Goal: Task Accomplishment & Management: Manage account settings

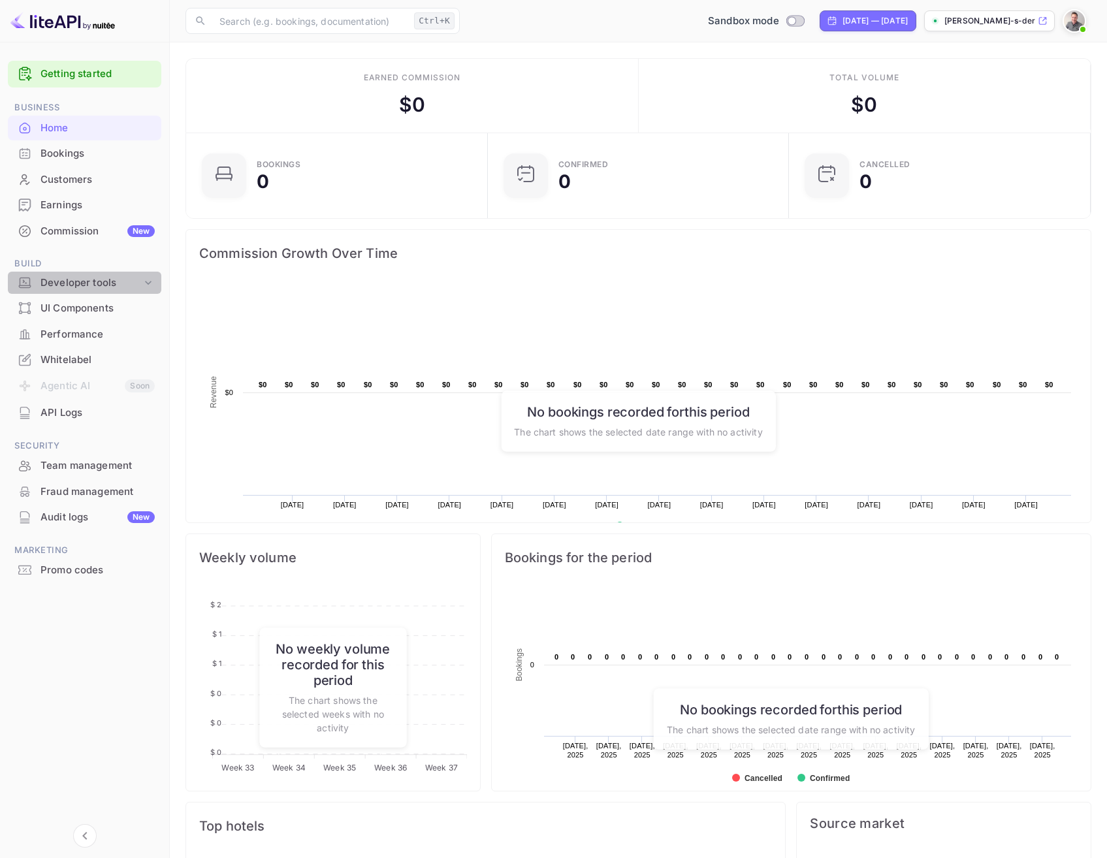
click at [85, 281] on div "Developer tools" at bounding box center [90, 283] width 101 height 15
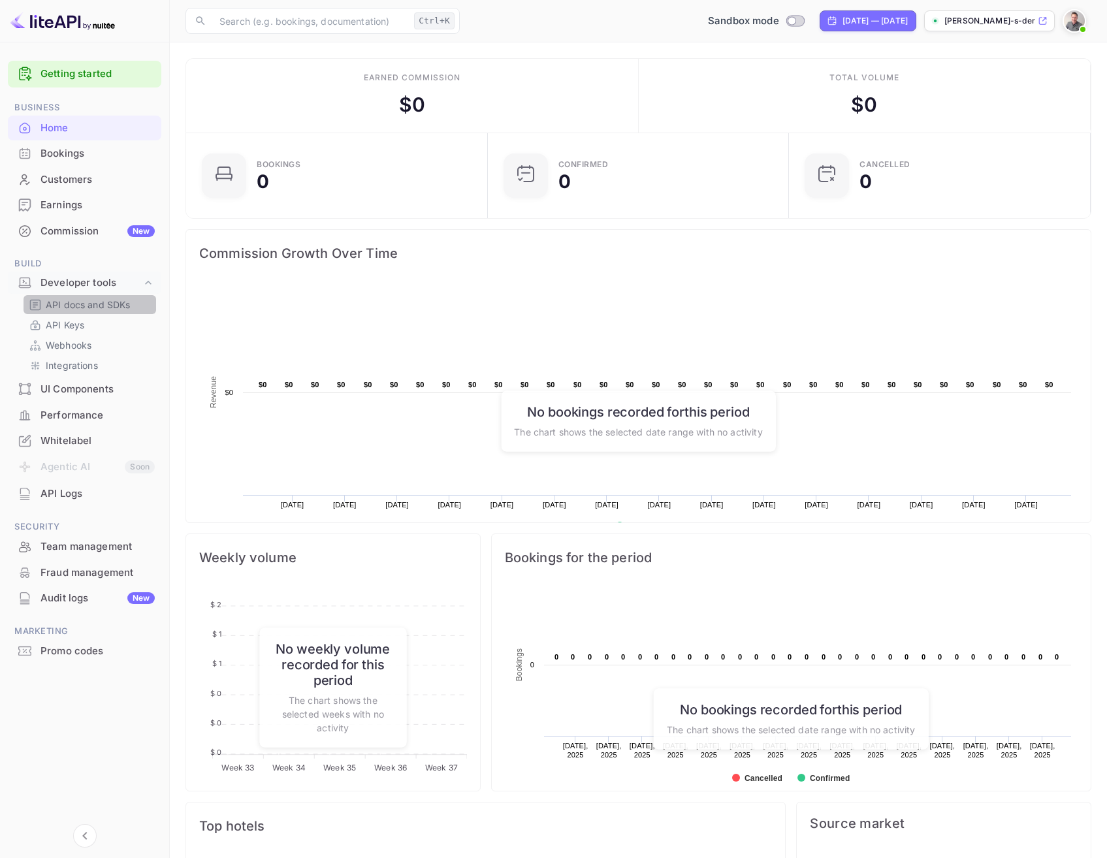
click at [69, 302] on p "API docs and SDKs" at bounding box center [88, 305] width 85 height 14
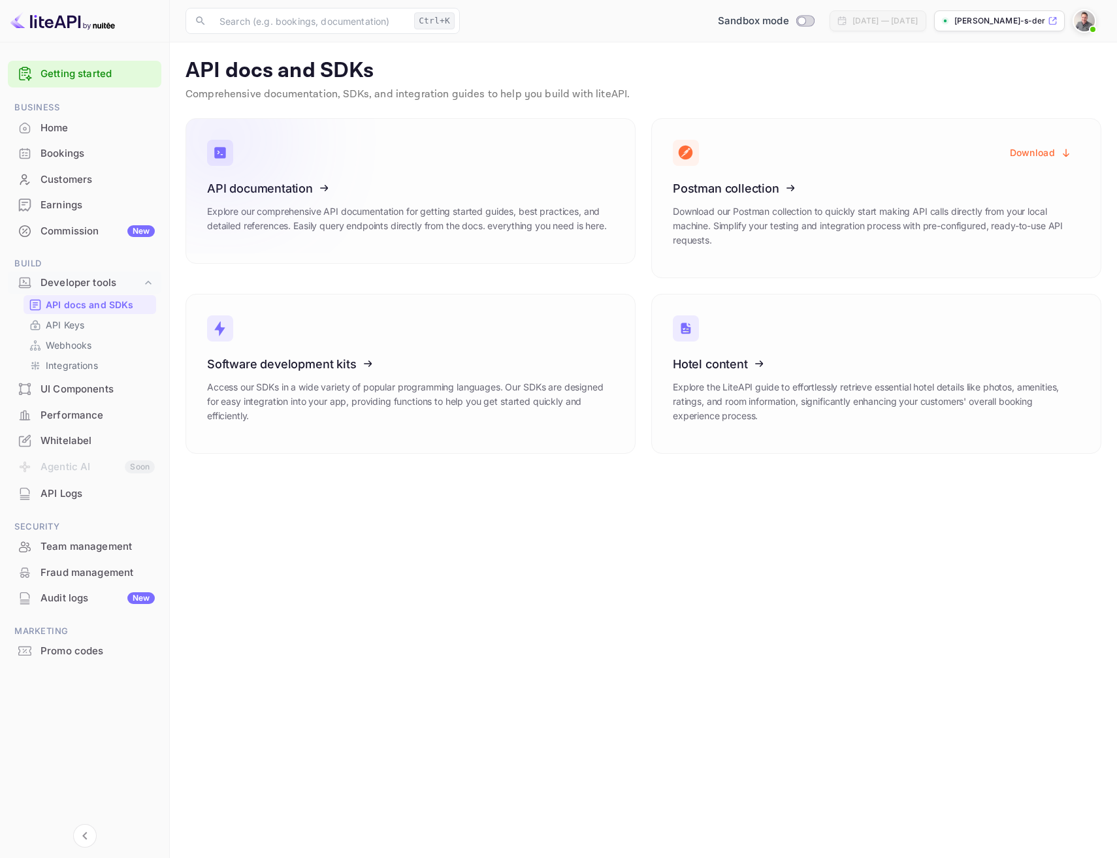
click at [268, 182] on icon at bounding box center [287, 186] width 203 height 135
click at [250, 187] on icon at bounding box center [287, 186] width 203 height 135
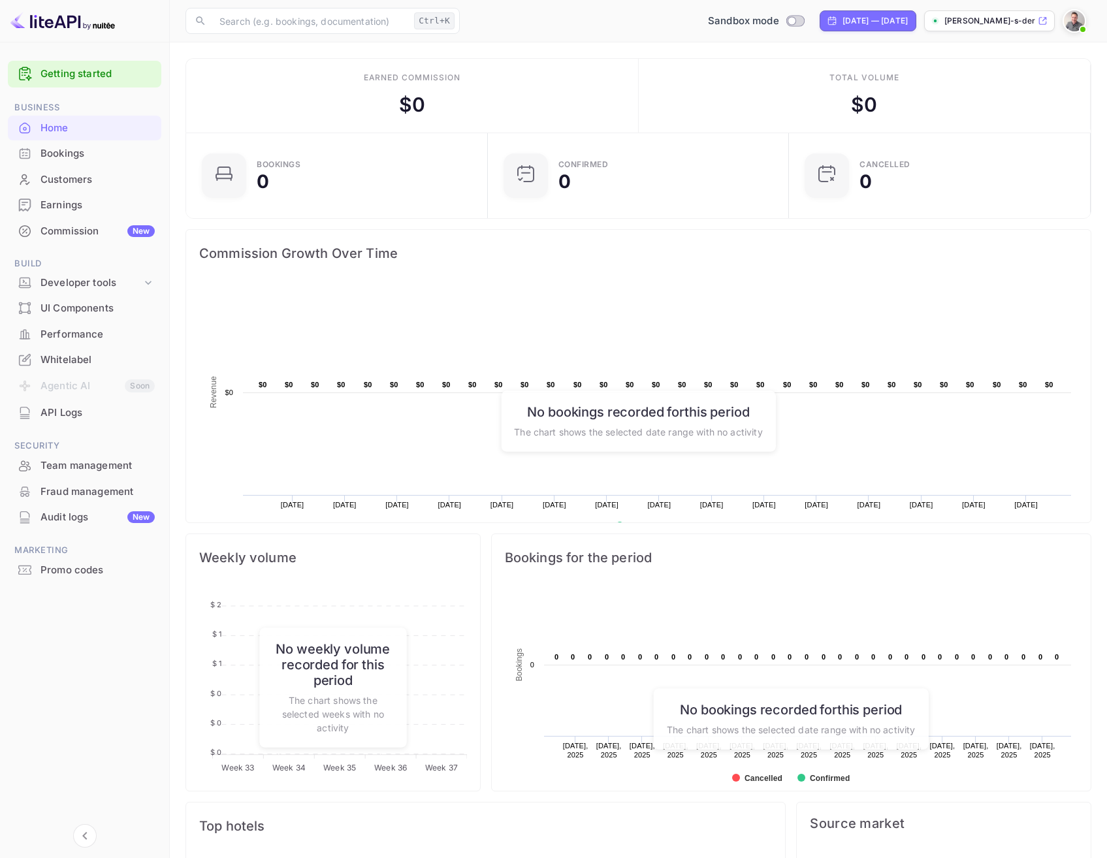
click at [63, 413] on div "API Logs" at bounding box center [97, 413] width 114 height 15
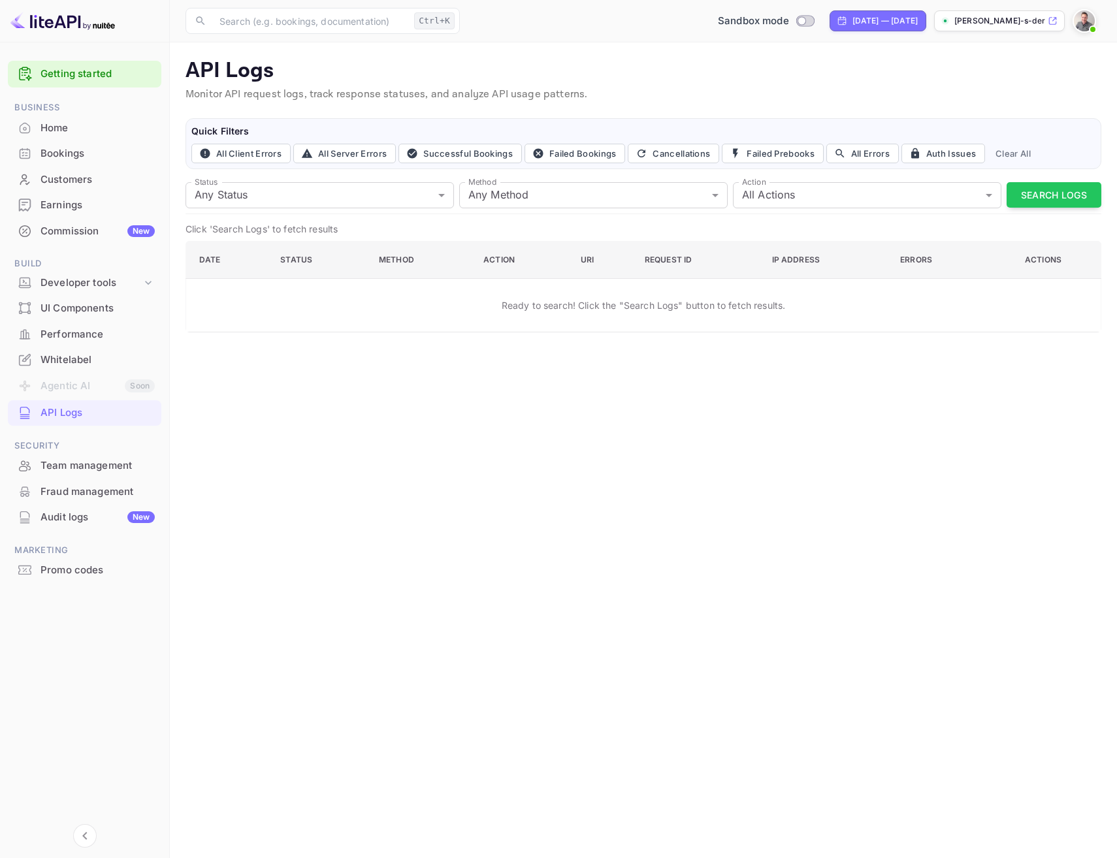
click at [69, 123] on div "Home" at bounding box center [97, 128] width 114 height 15
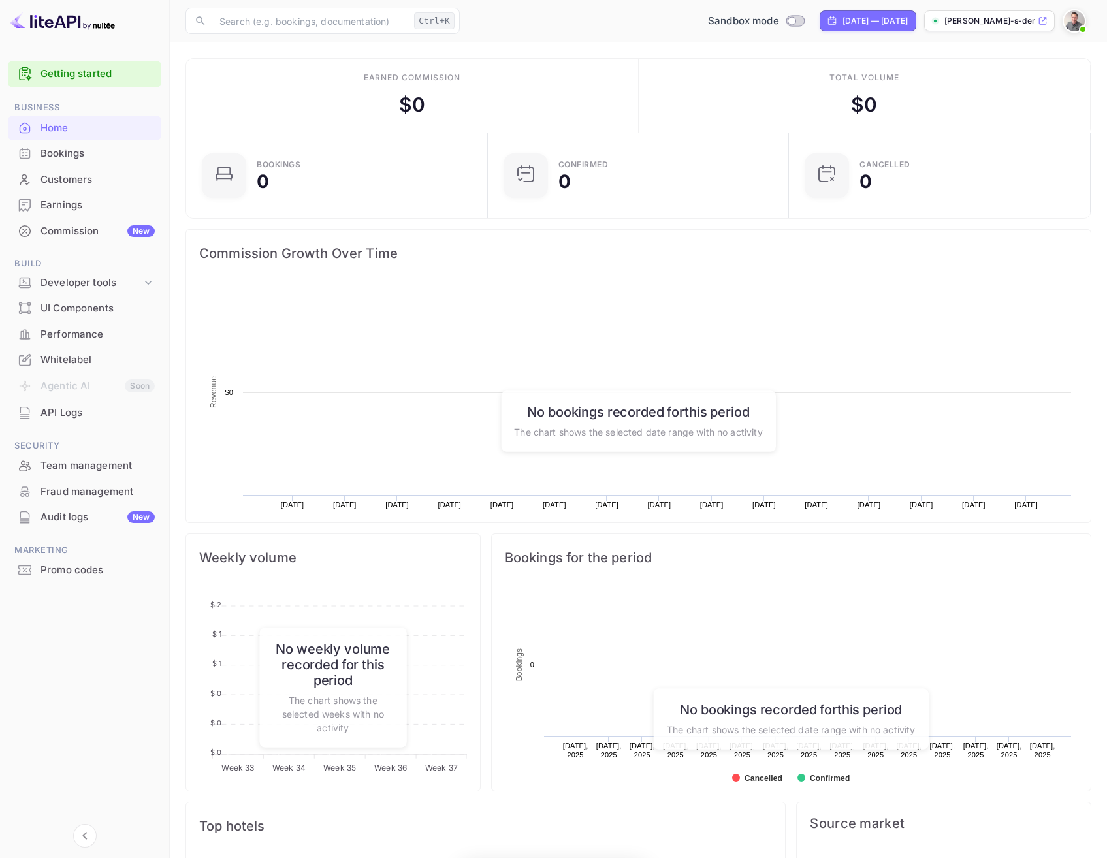
scroll to position [202, 283]
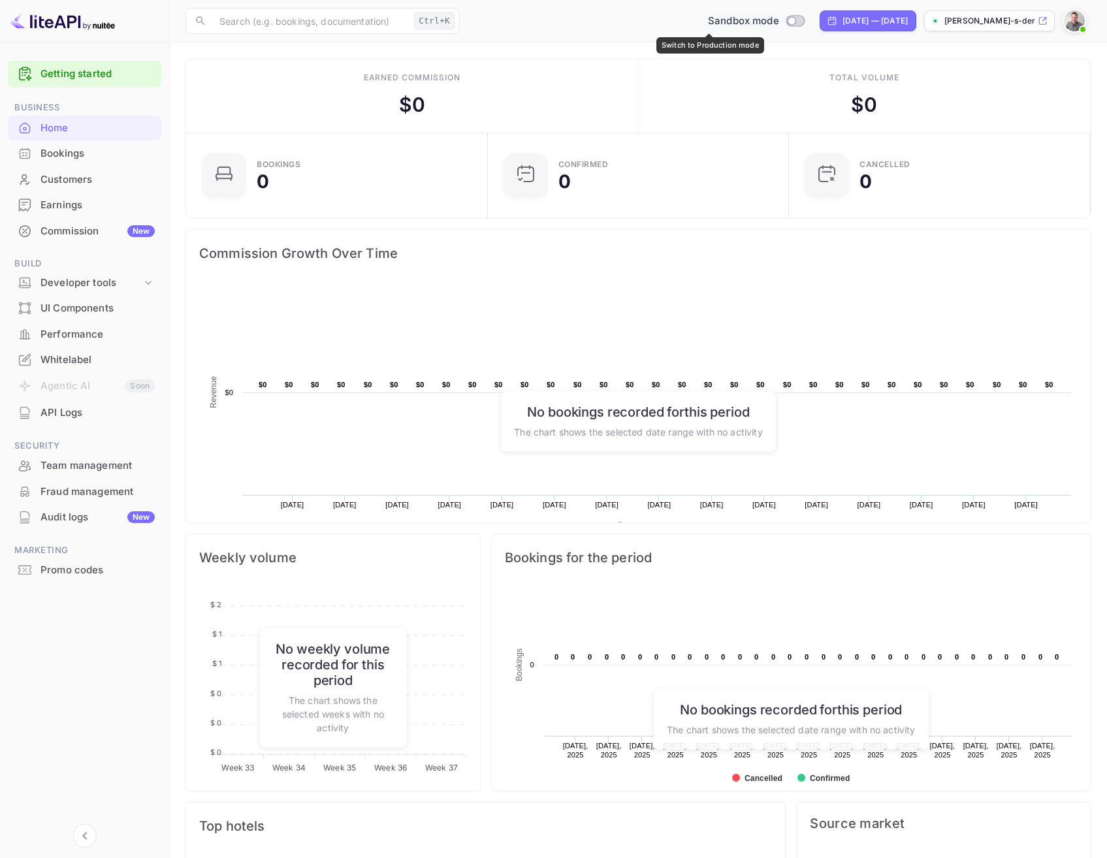
click at [779, 18] on input "Switch to Production mode" at bounding box center [792, 20] width 26 height 8
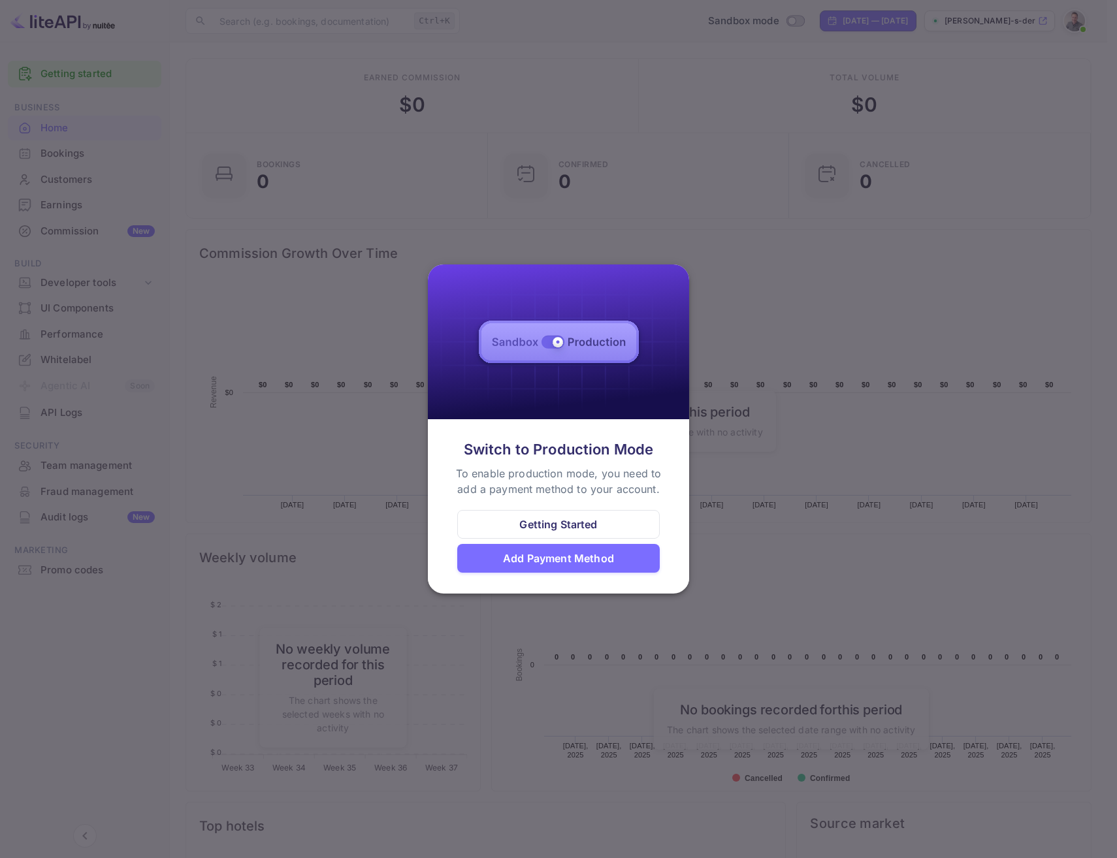
click at [552, 559] on div "Add Payment Method" at bounding box center [558, 559] width 111 height 16
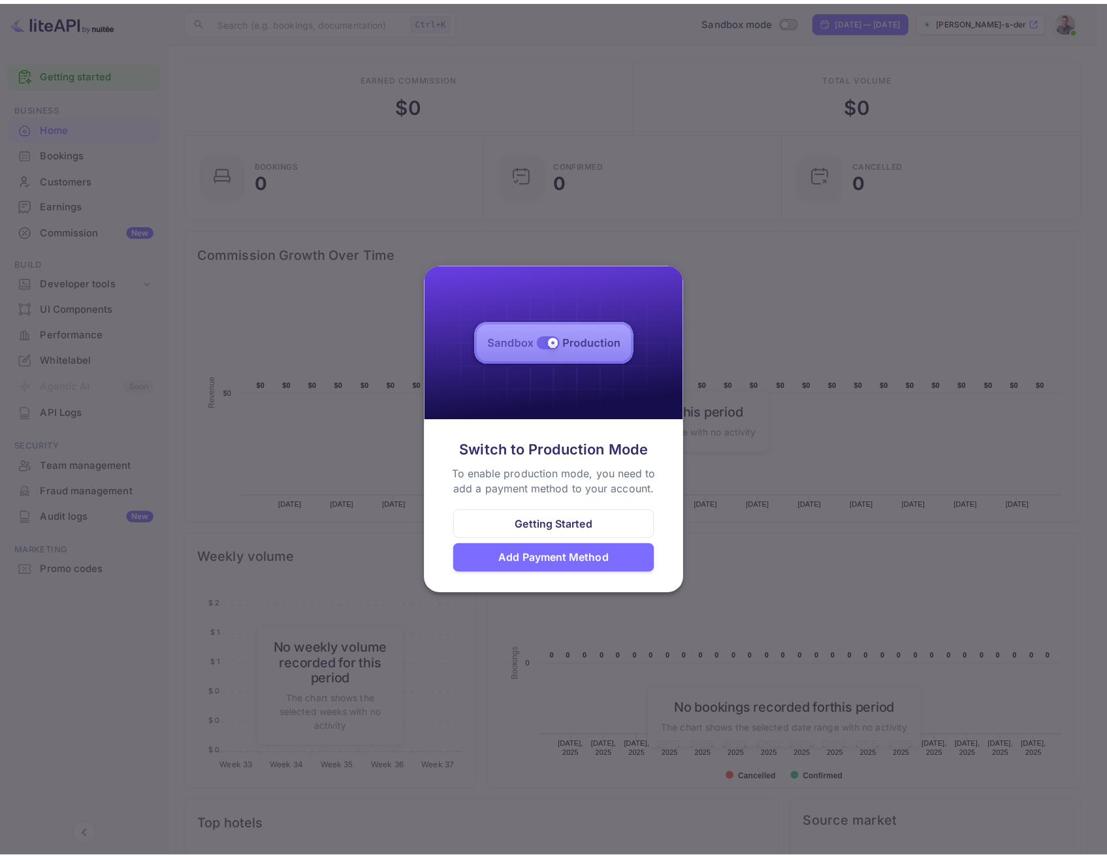
scroll to position [10, 10]
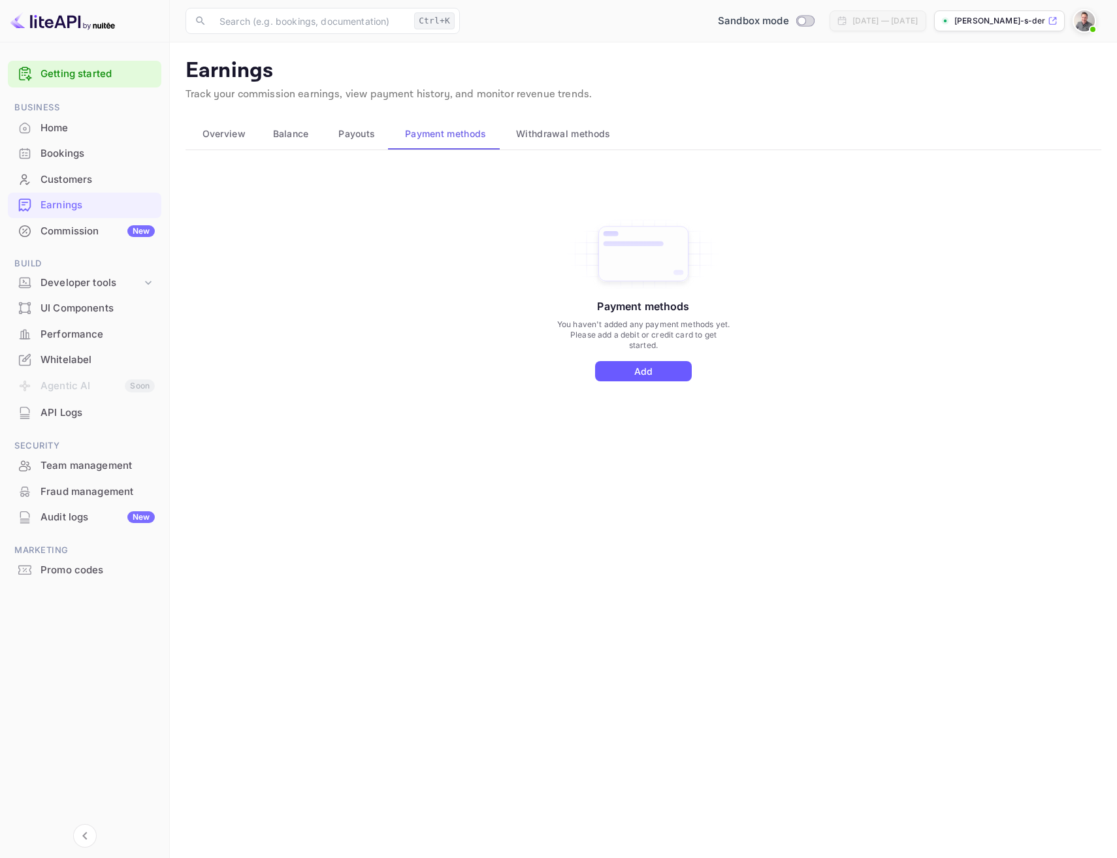
click at [651, 366] on button "Add" at bounding box center [643, 371] width 97 height 20
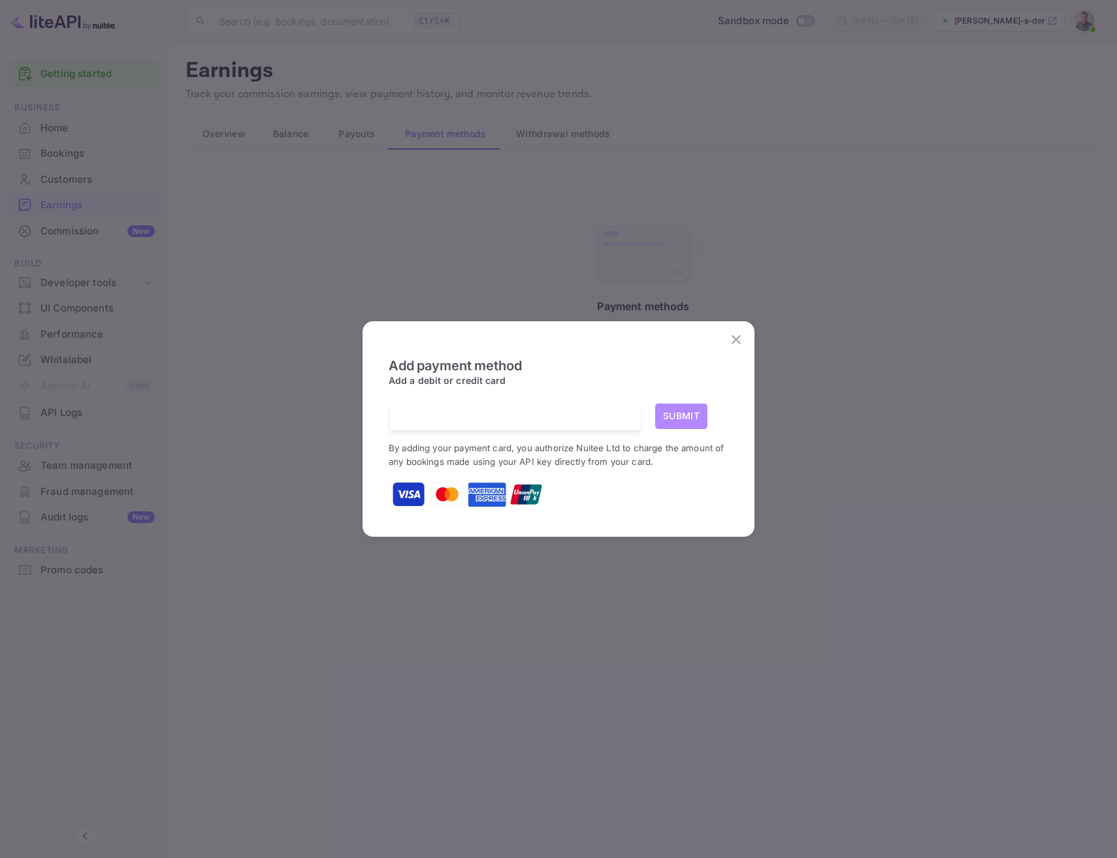
click at [684, 413] on button "Submit" at bounding box center [681, 416] width 52 height 25
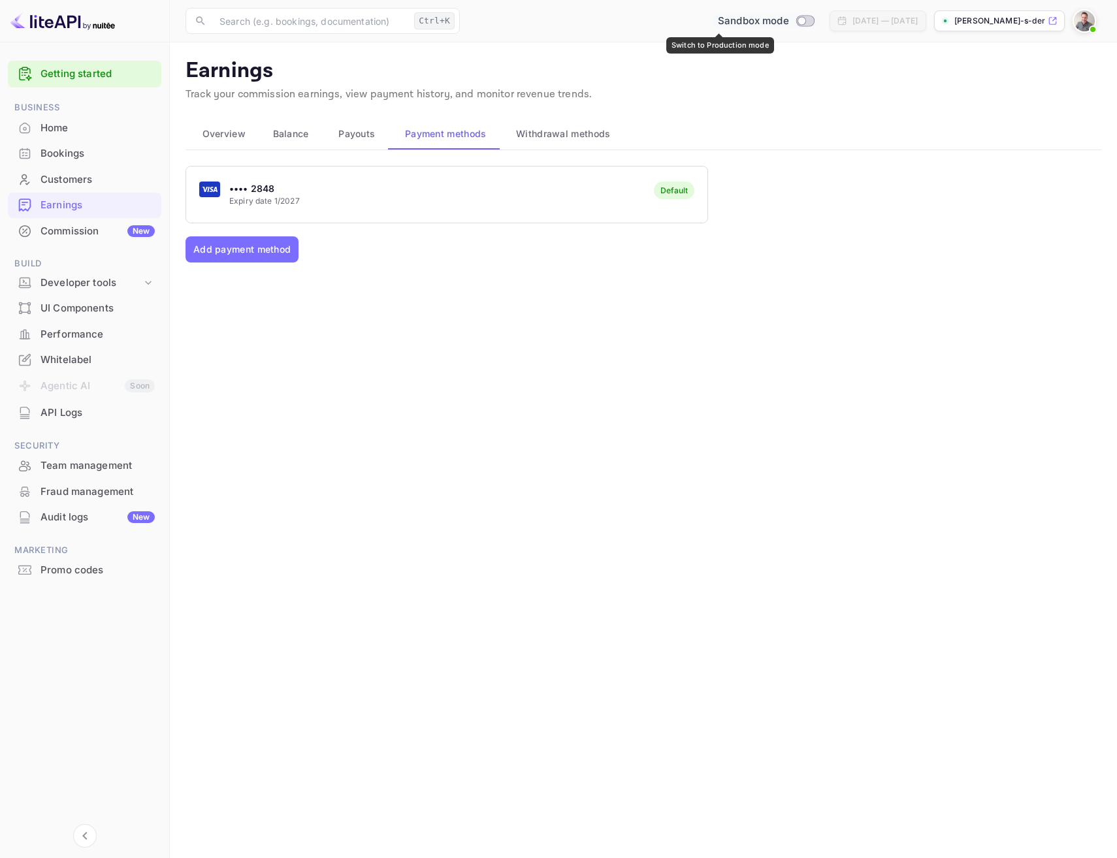
click at [788, 20] on input "Switch to Production mode" at bounding box center [801, 20] width 26 height 8
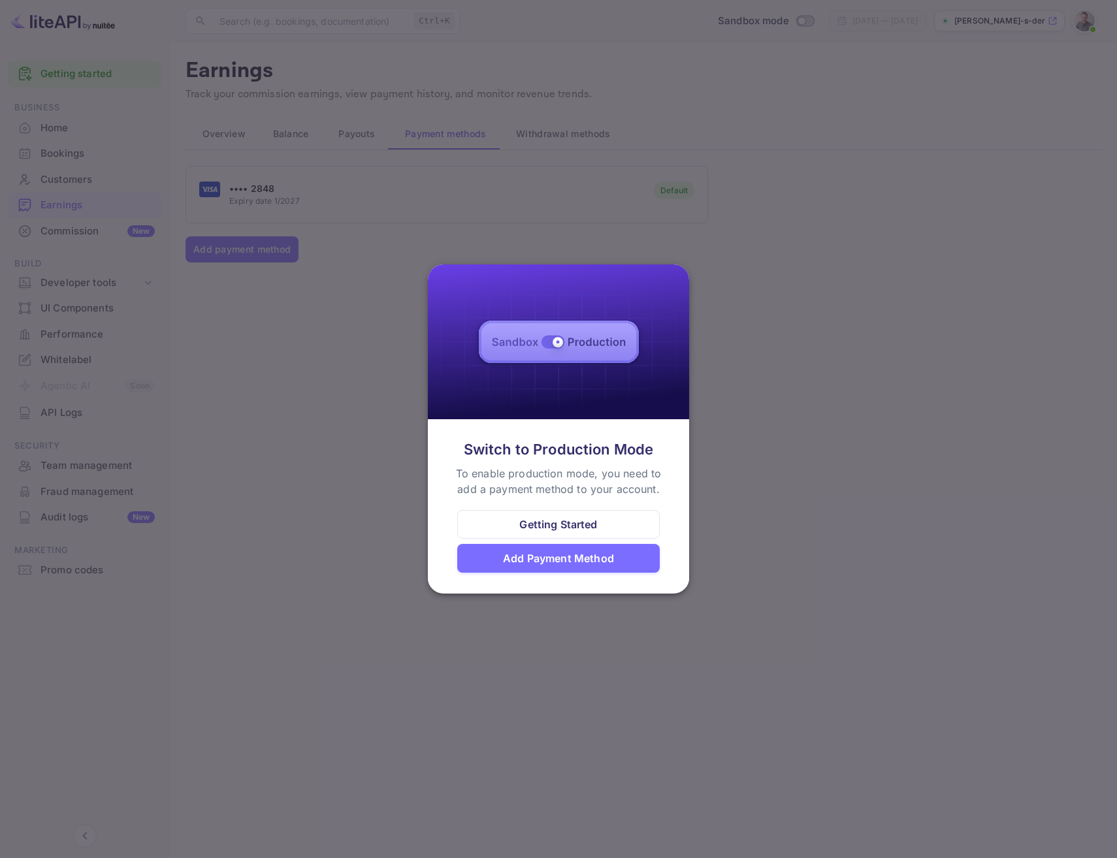
click at [385, 354] on div at bounding box center [558, 429] width 1117 height 858
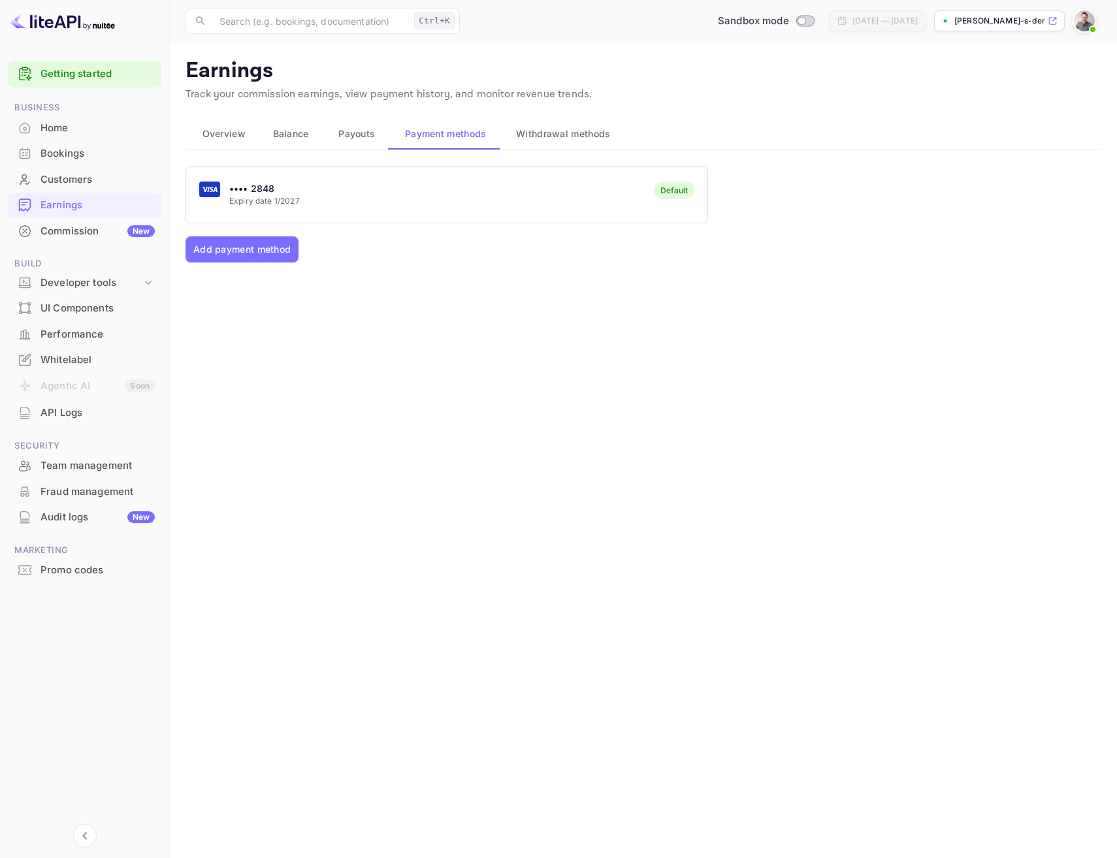
click at [56, 121] on div "Home" at bounding box center [97, 128] width 114 height 15
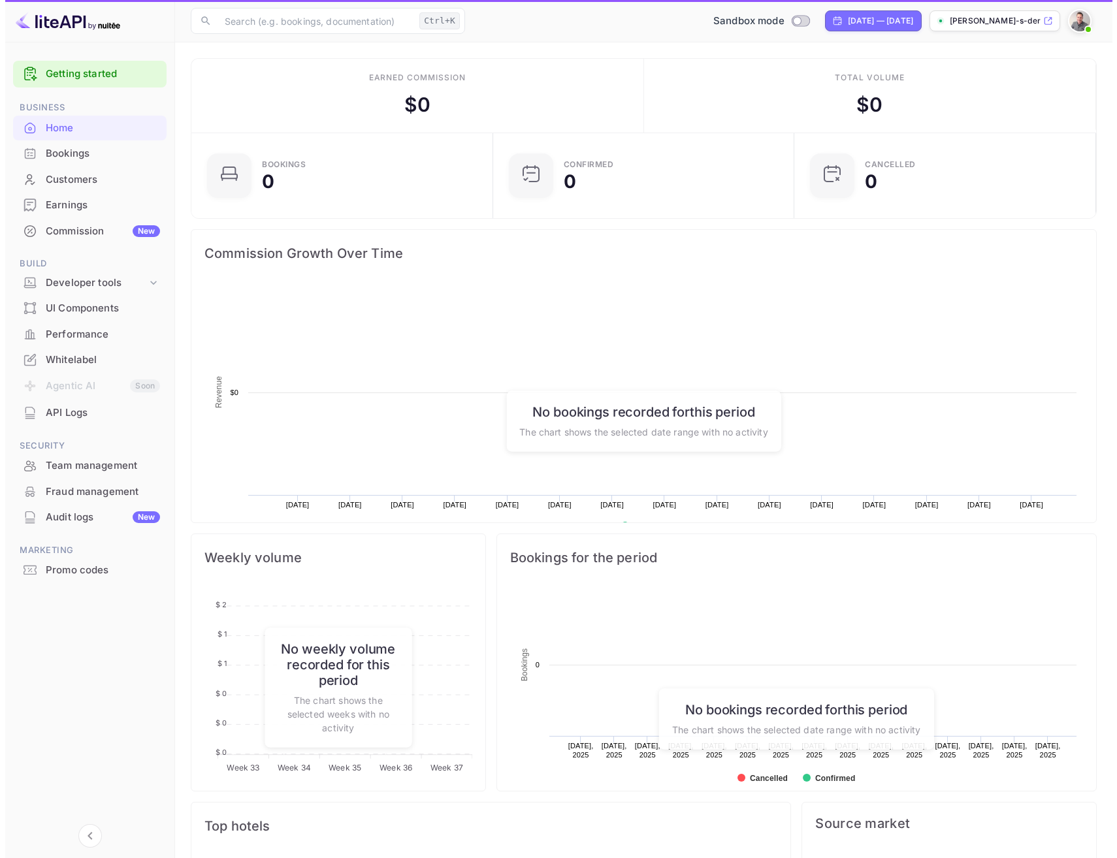
scroll to position [202, 283]
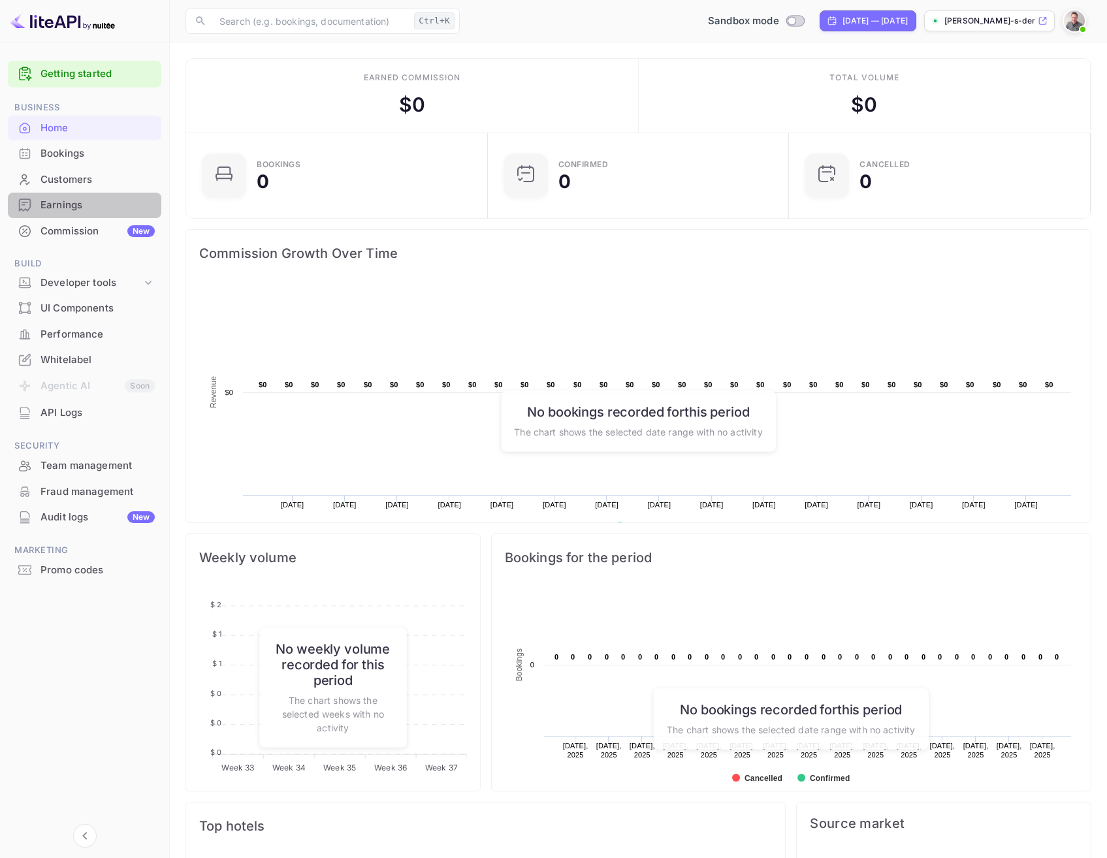
click at [69, 208] on div "Earnings" at bounding box center [97, 205] width 114 height 15
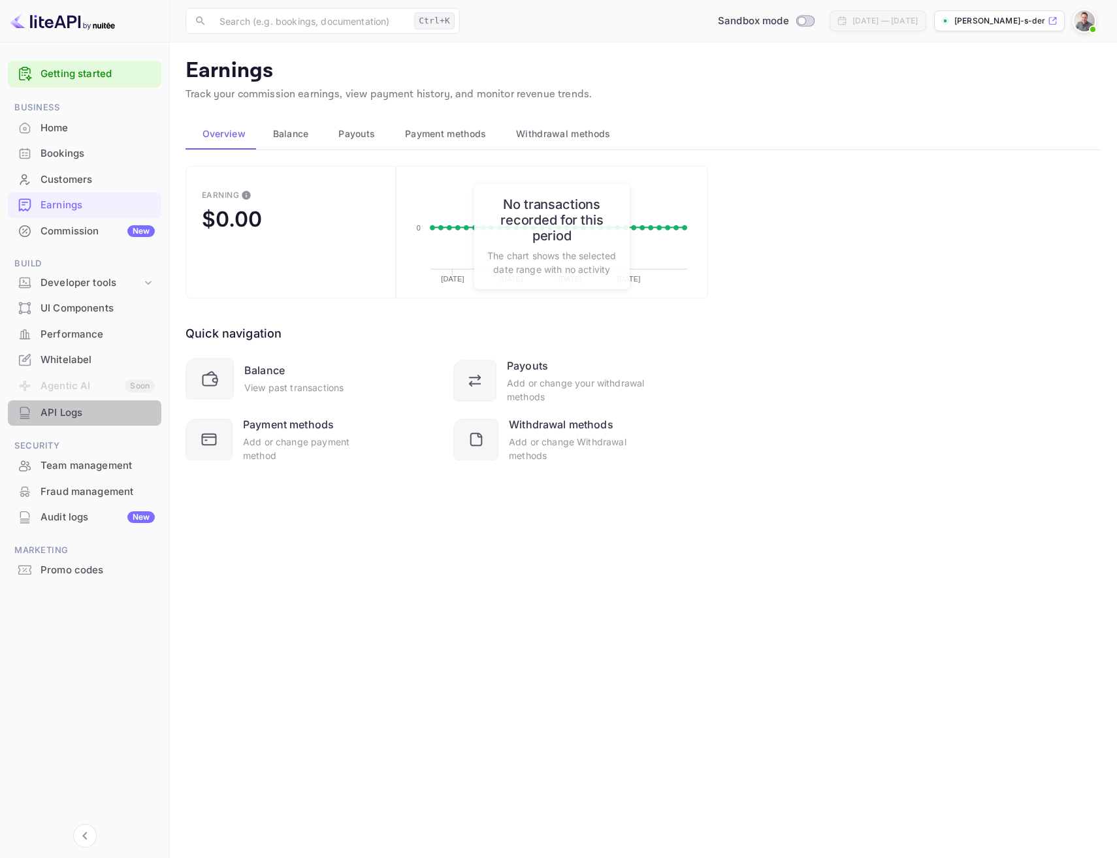
click at [70, 410] on div "API Logs" at bounding box center [97, 413] width 114 height 15
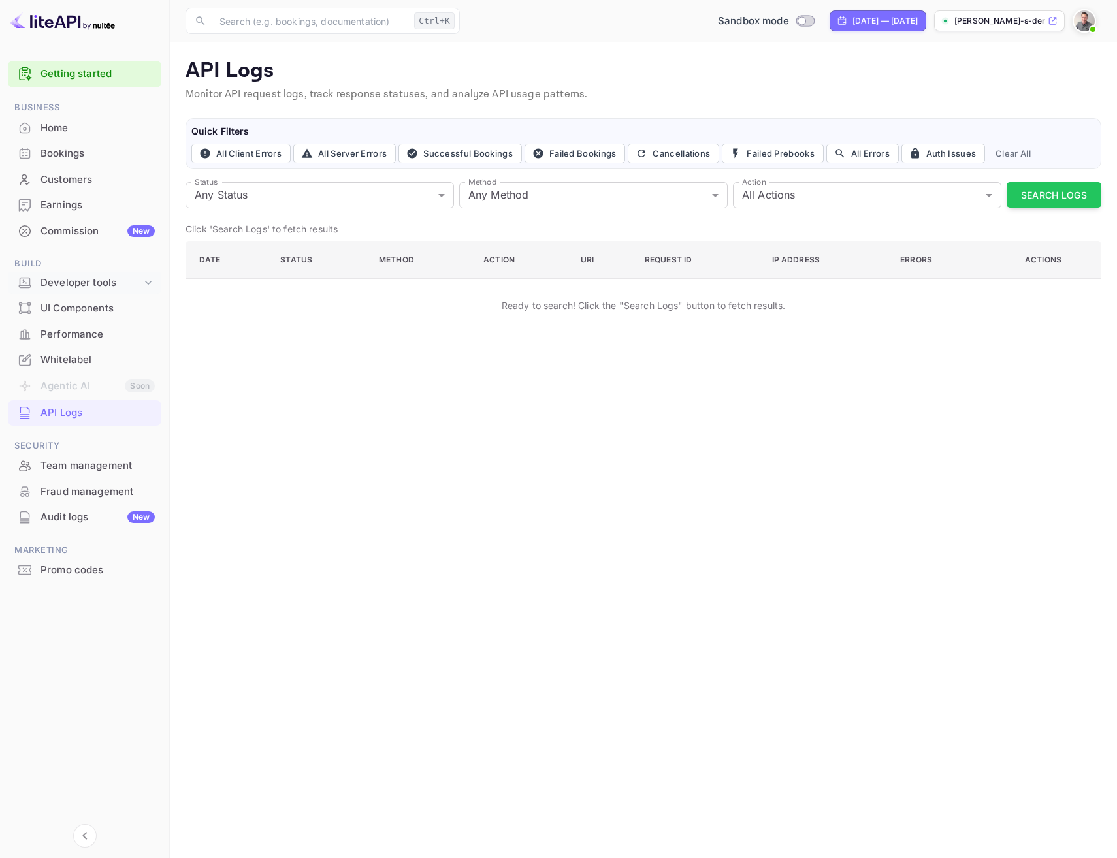
click at [82, 286] on div "Developer tools" at bounding box center [90, 283] width 101 height 15
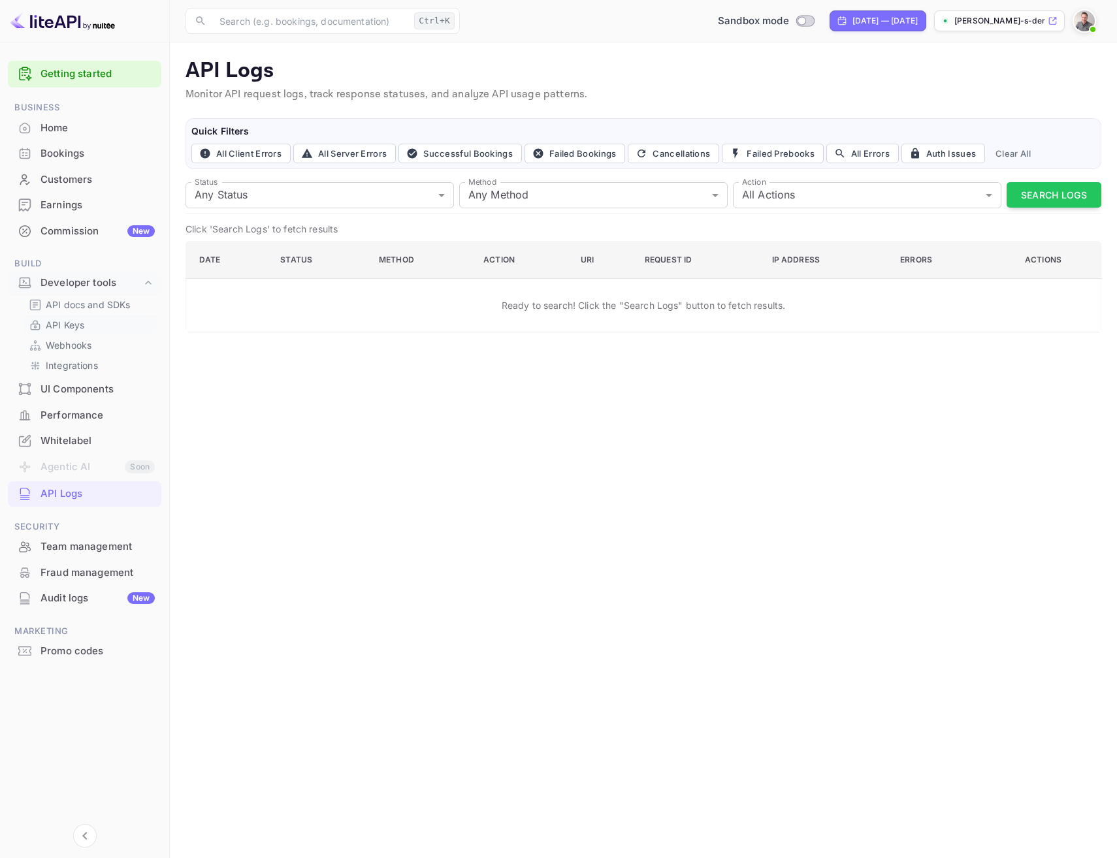
click at [71, 320] on p "API Keys" at bounding box center [65, 325] width 39 height 14
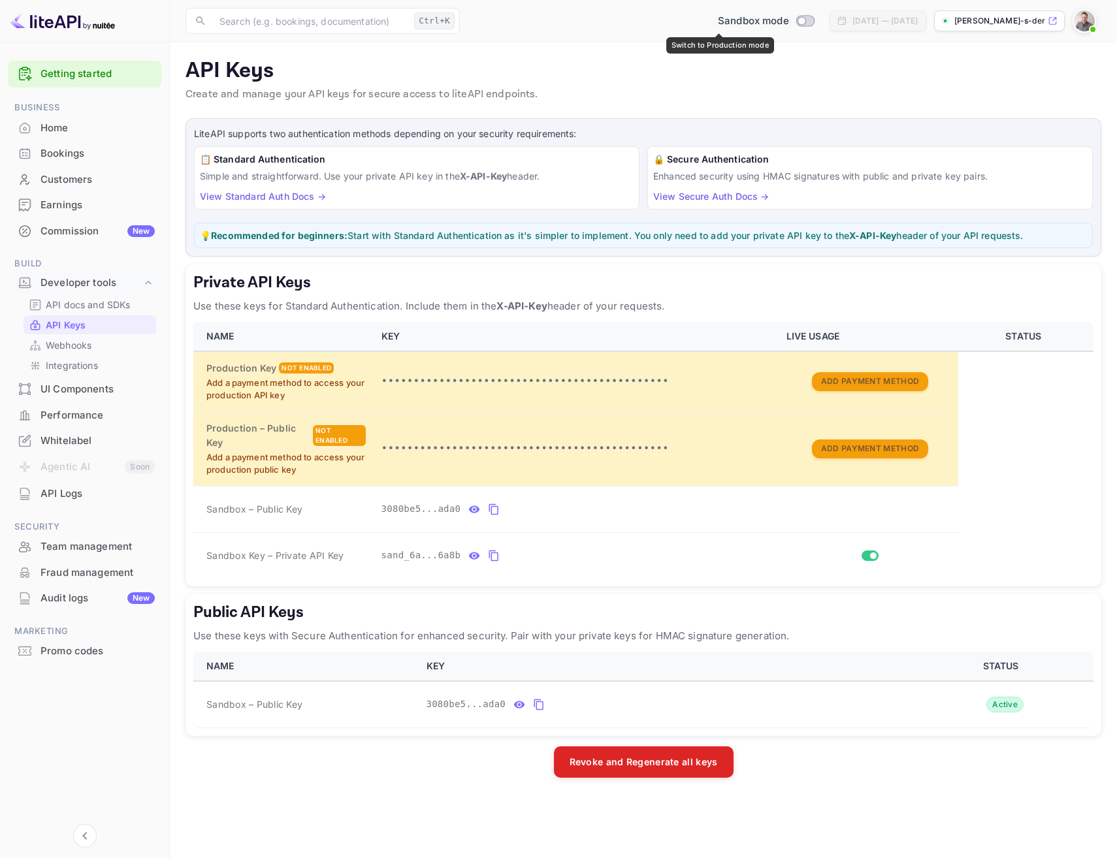
click at [788, 18] on input "Switch to Production mode" at bounding box center [801, 20] width 26 height 8
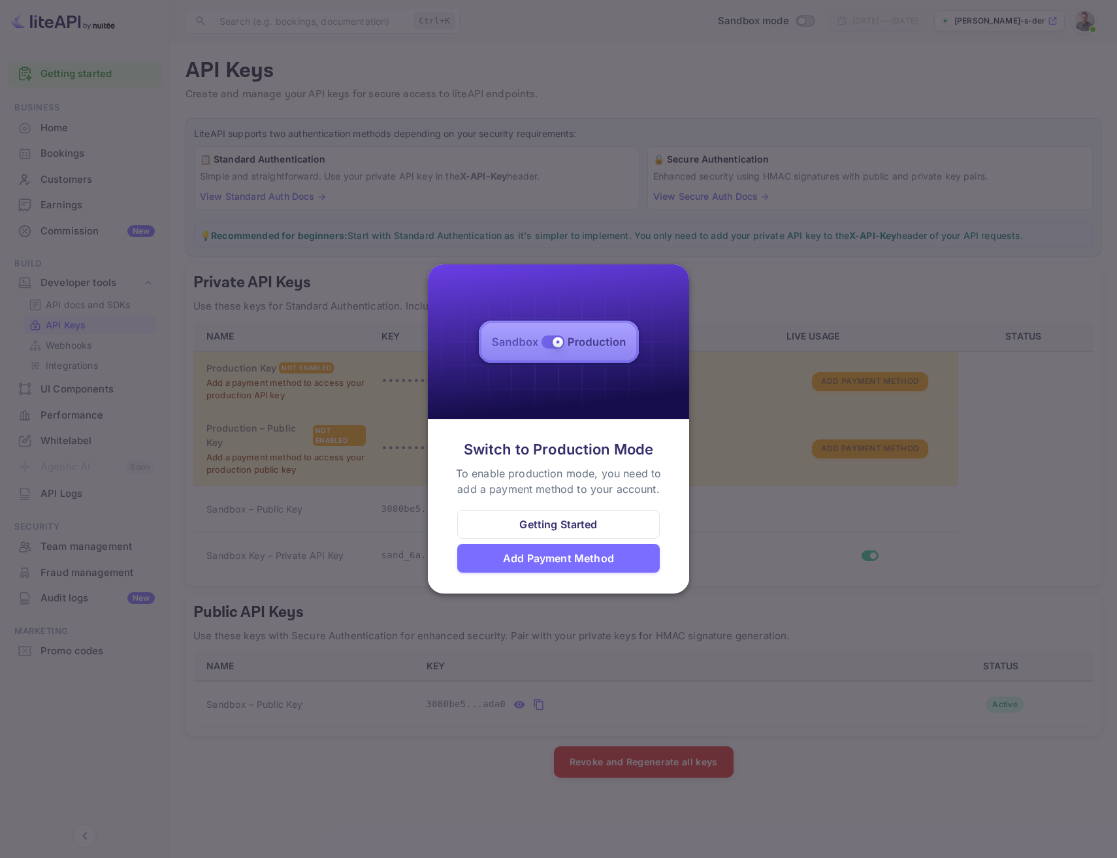
click at [549, 526] on div "Getting Started" at bounding box center [558, 525] width 78 height 16
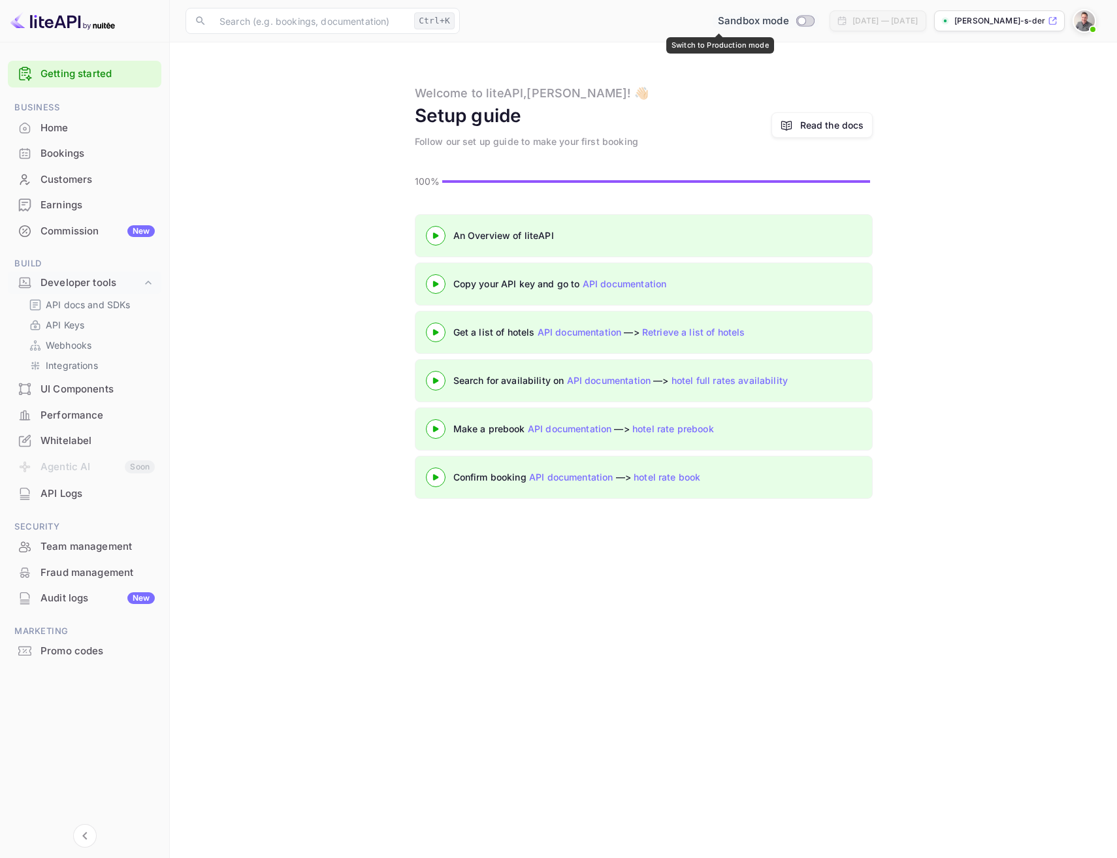
click at [788, 20] on input "Switch to Production mode" at bounding box center [801, 20] width 26 height 8
checkbox input "false"
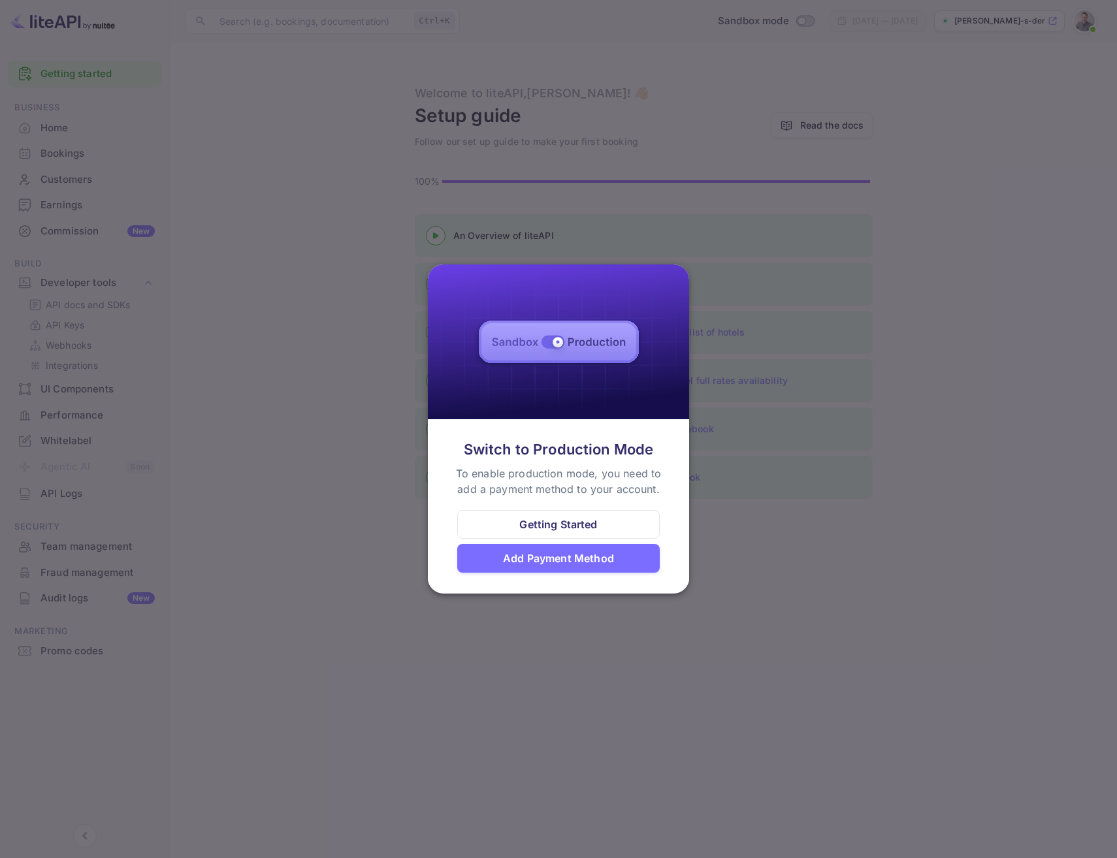
click at [544, 560] on div "Add Payment Method" at bounding box center [558, 559] width 111 height 16
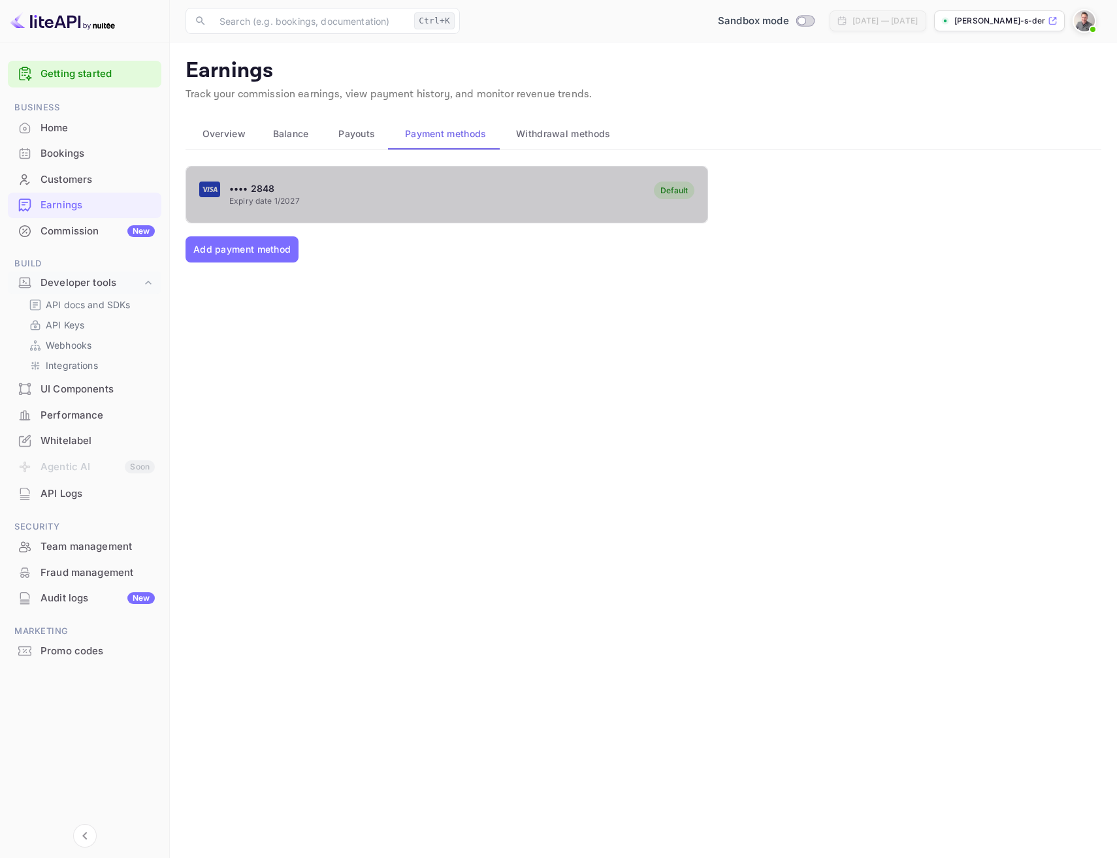
click at [407, 198] on div "•••• 2848 Expiry date 1/2027 Default" at bounding box center [446, 195] width 521 height 52
click at [453, 178] on div "•••• 2848 Expiry date 1/2027 Default" at bounding box center [446, 195] width 521 height 52
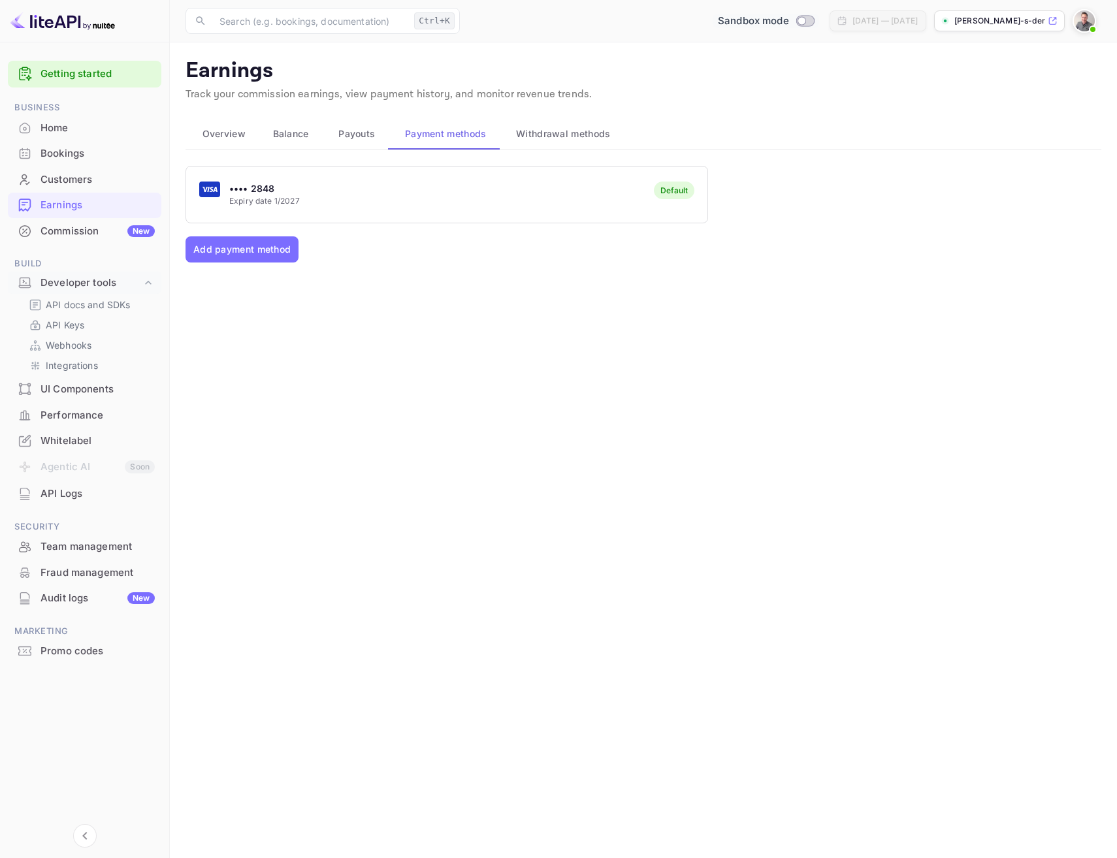
click at [718, 20] on span "Sandbox mode" at bounding box center [753, 21] width 71 height 15
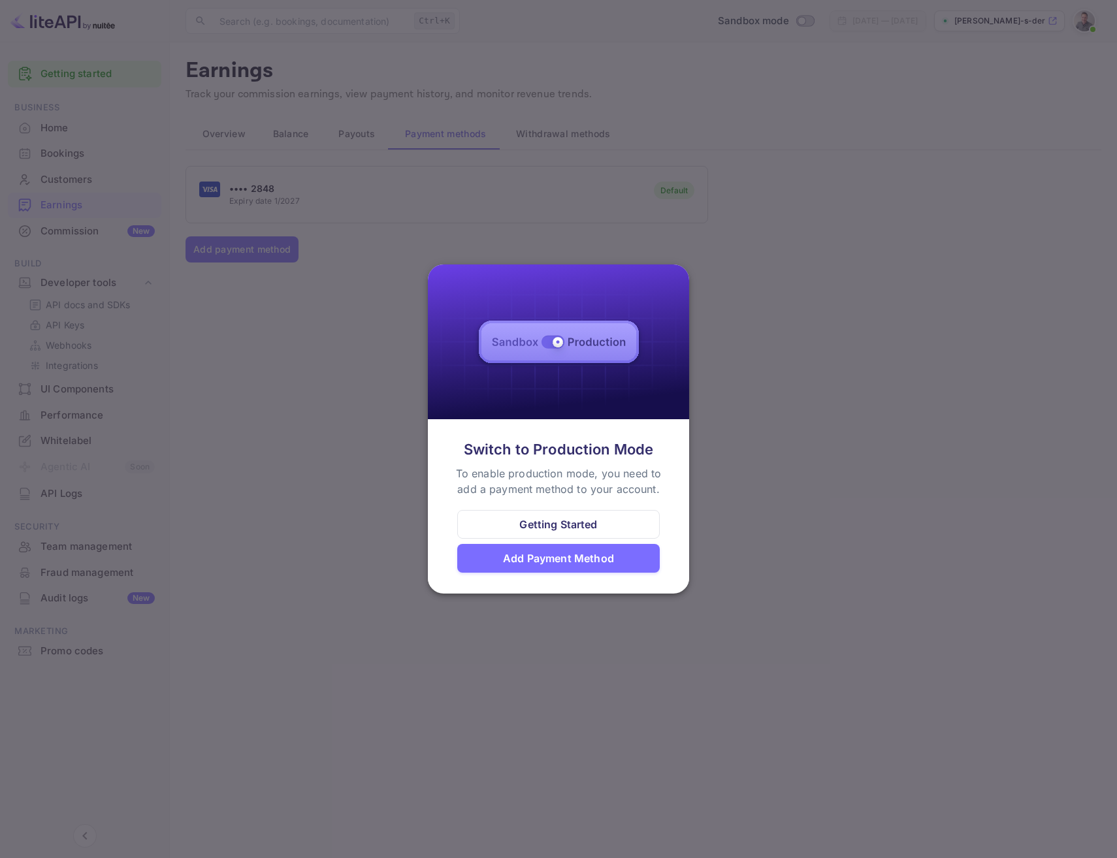
click at [818, 349] on div at bounding box center [558, 429] width 1117 height 858
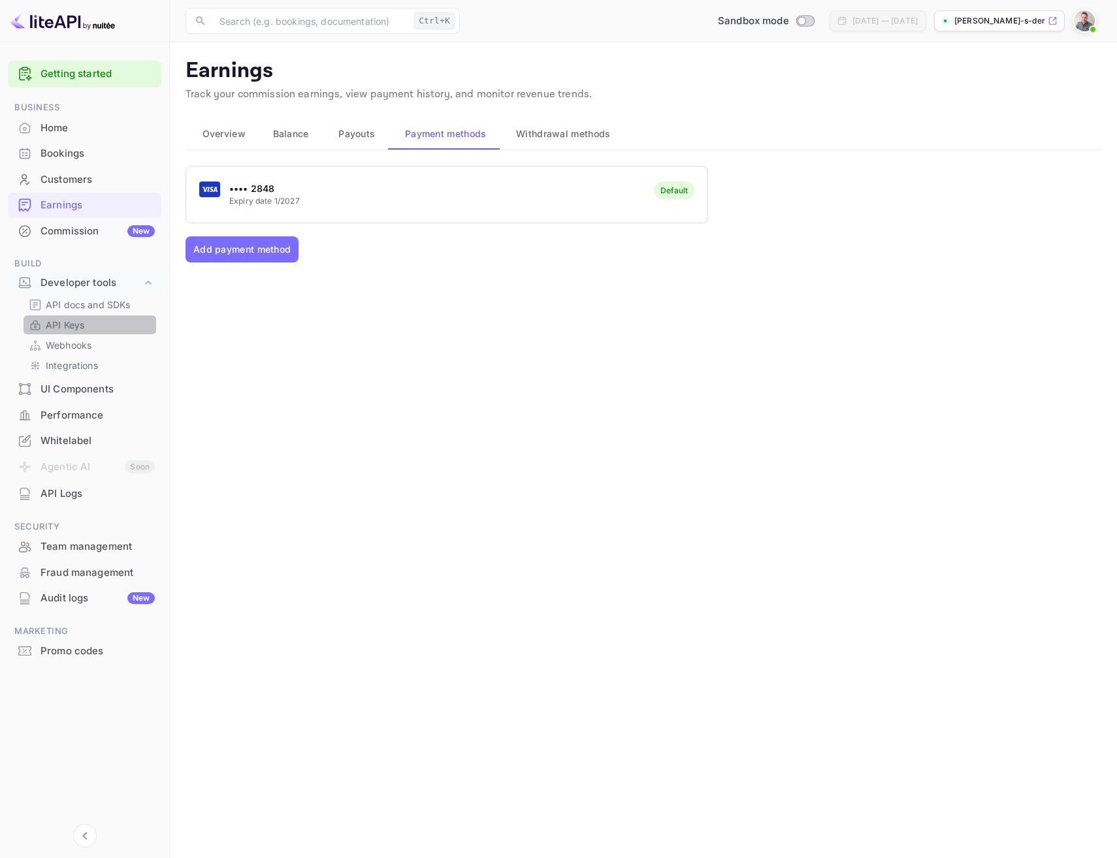
click at [67, 326] on p "API Keys" at bounding box center [65, 325] width 39 height 14
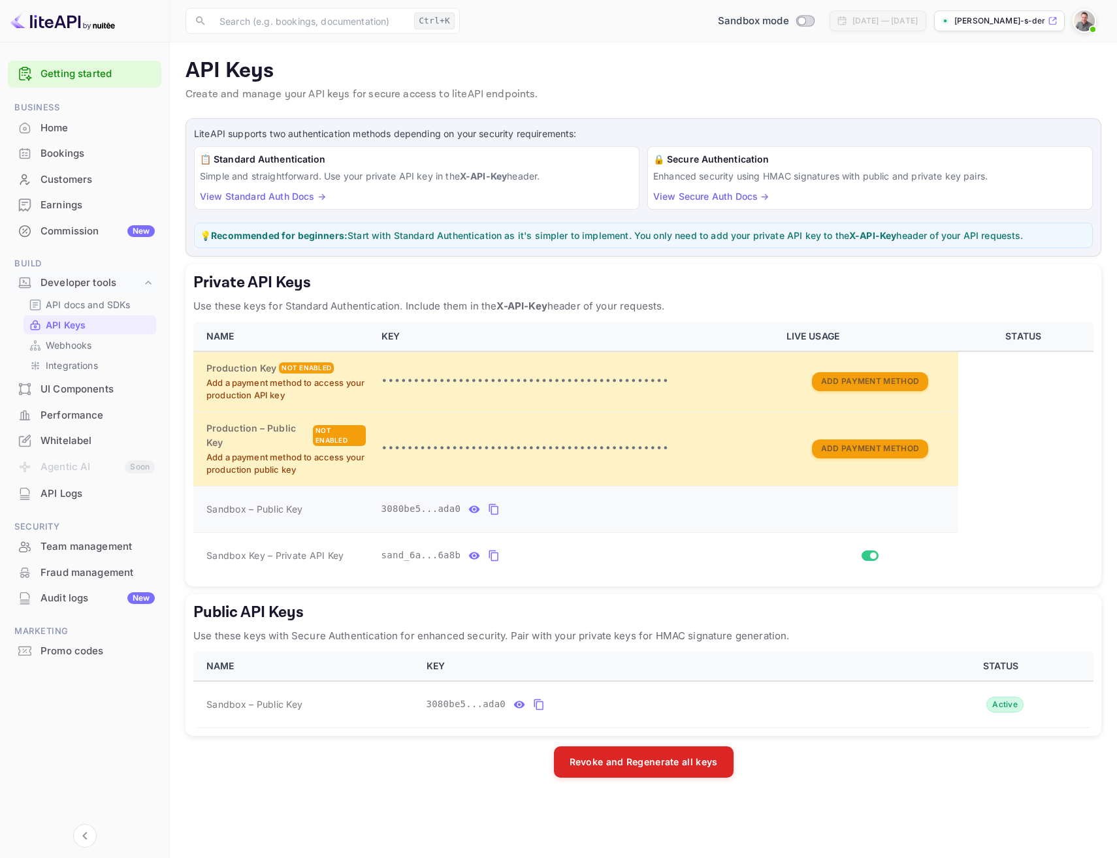
click at [575, 510] on div "3080be5...ada0" at bounding box center [575, 509] width 389 height 21
click at [470, 508] on icon "private api keys table" at bounding box center [474, 509] width 11 height 7
click at [613, 510] on icon "private api keys table" at bounding box center [619, 510] width 12 height 16
click at [469, 555] on icon "private api keys table" at bounding box center [474, 555] width 11 height 7
click at [513, 703] on icon "public api keys table" at bounding box center [519, 705] width 12 height 16
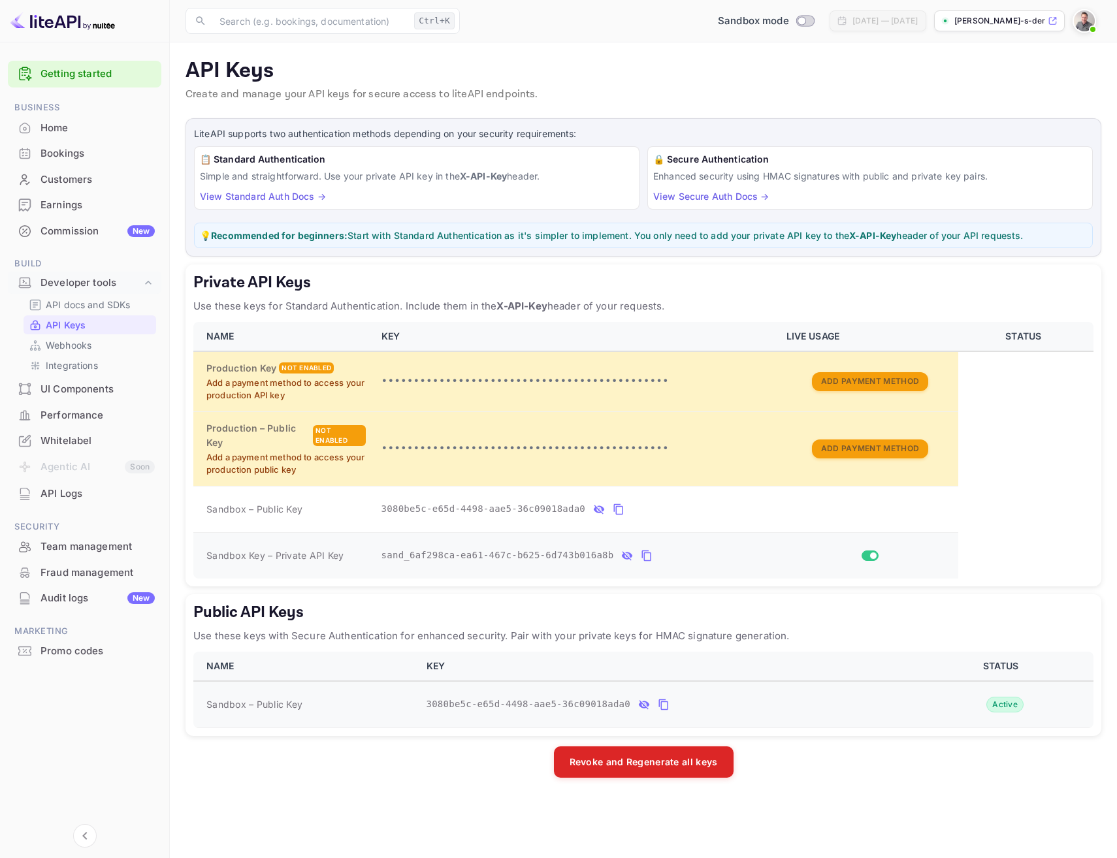
click at [641, 555] on icon "private api keys table" at bounding box center [647, 556] width 12 height 16
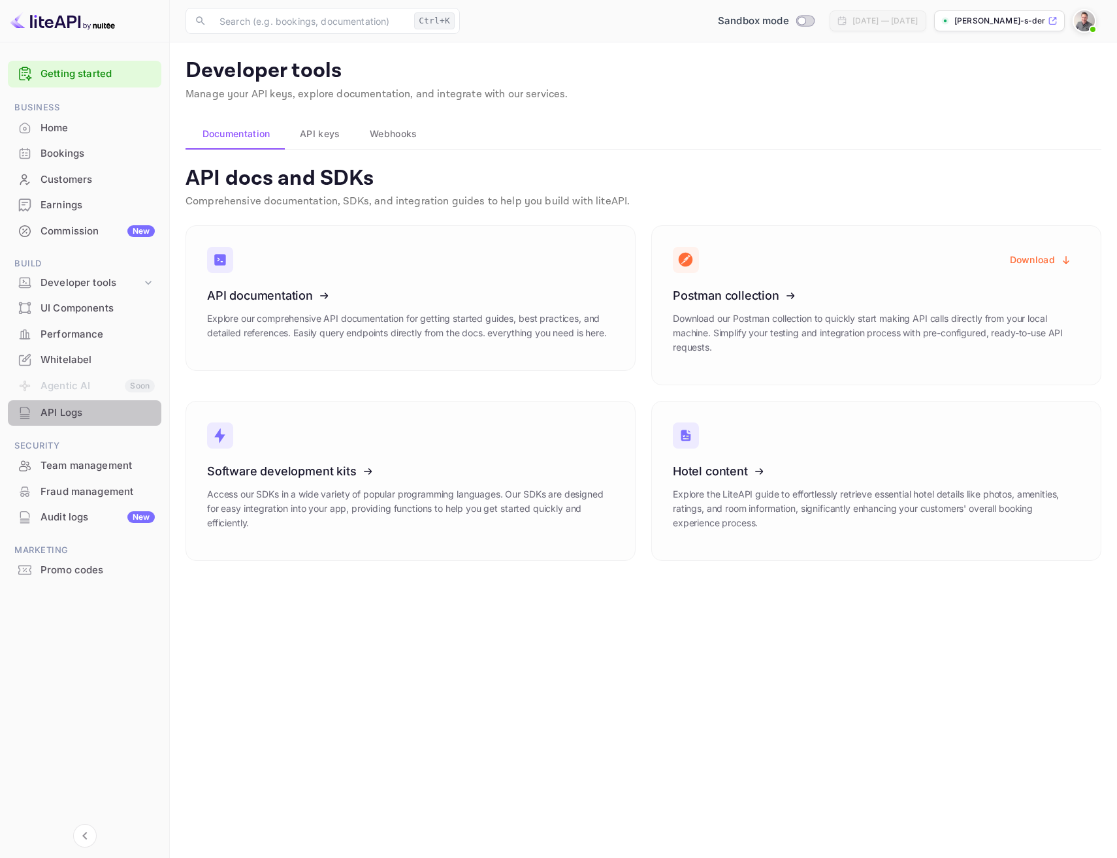
click at [63, 409] on div "API Logs" at bounding box center [97, 413] width 114 height 15
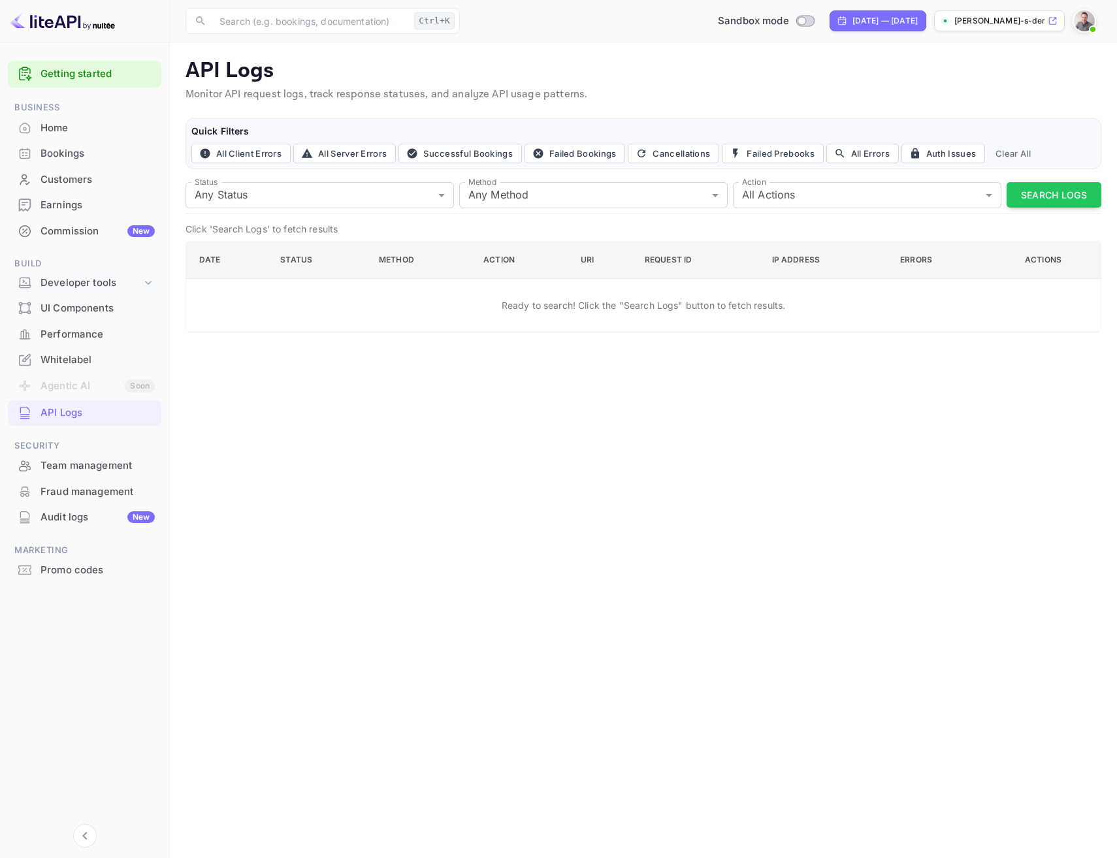
click at [91, 282] on div "Developer tools" at bounding box center [90, 283] width 101 height 15
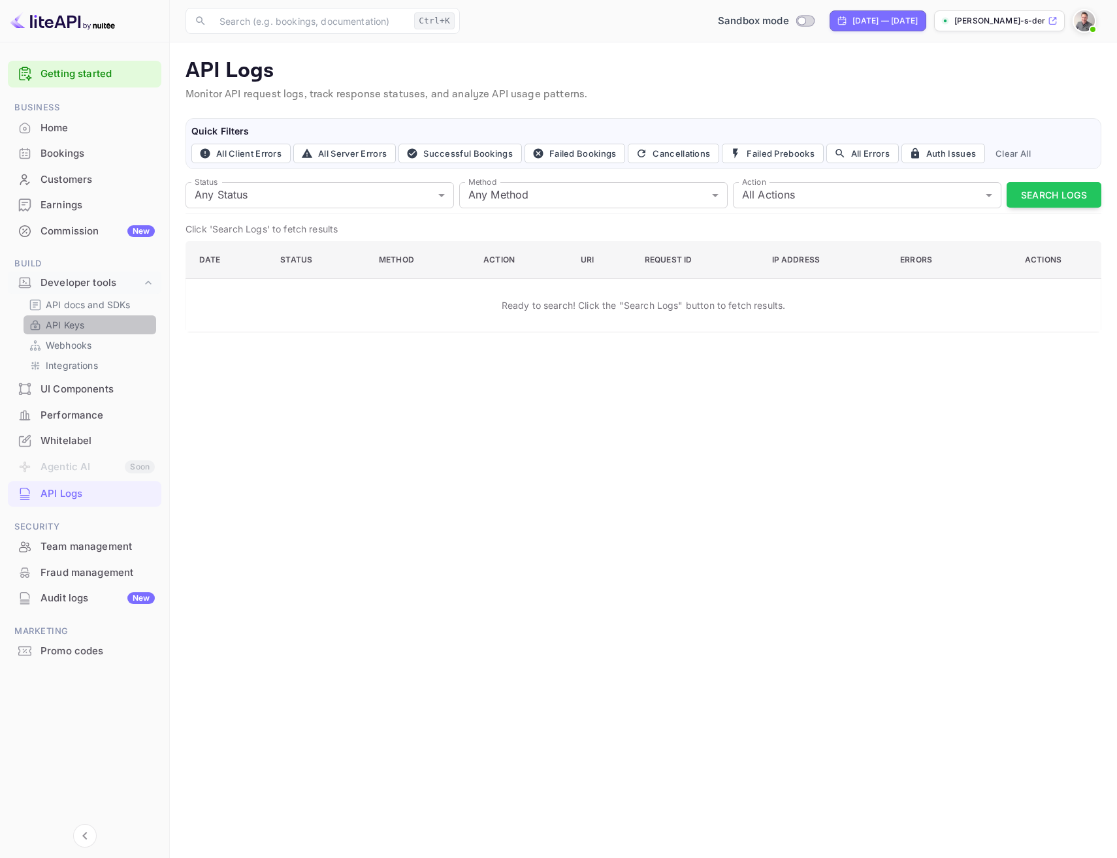
click at [71, 321] on p "API Keys" at bounding box center [65, 325] width 39 height 14
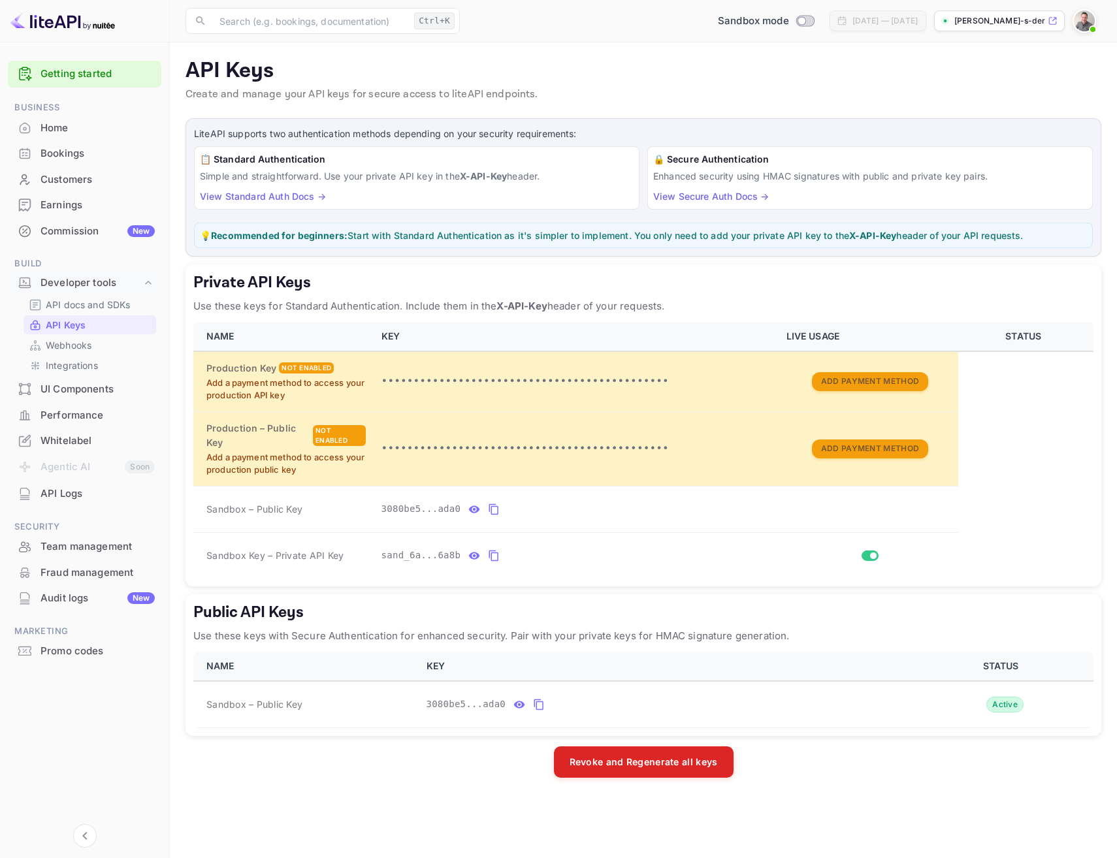
click at [278, 195] on link "View Standard Auth Docs →" at bounding box center [263, 196] width 126 height 11
